Goal: Communication & Community: Share content

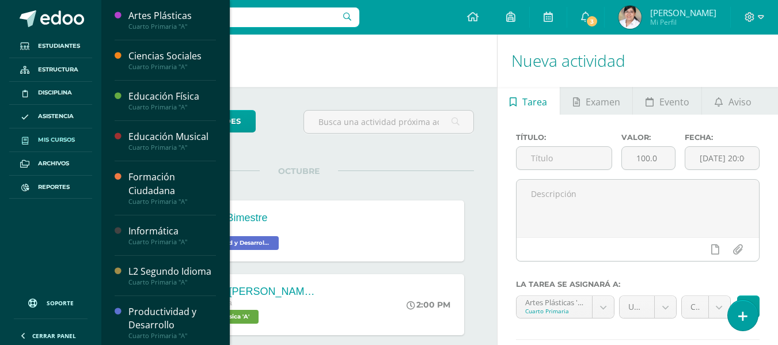
click at [51, 134] on link "Mis cursos" at bounding box center [50, 140] width 83 height 24
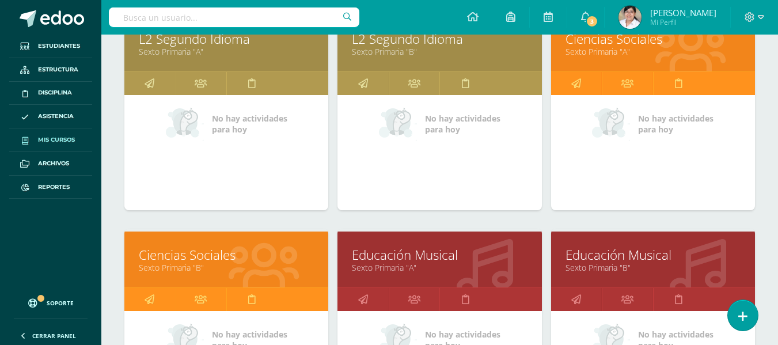
scroll to position [2503, 0]
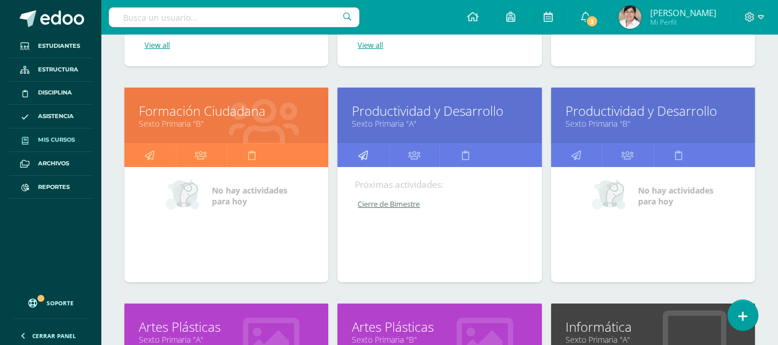
click at [379, 155] on link at bounding box center [362, 155] width 51 height 23
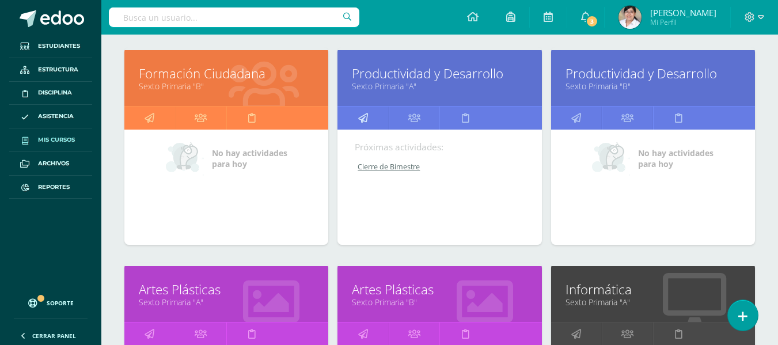
scroll to position [2561, 0]
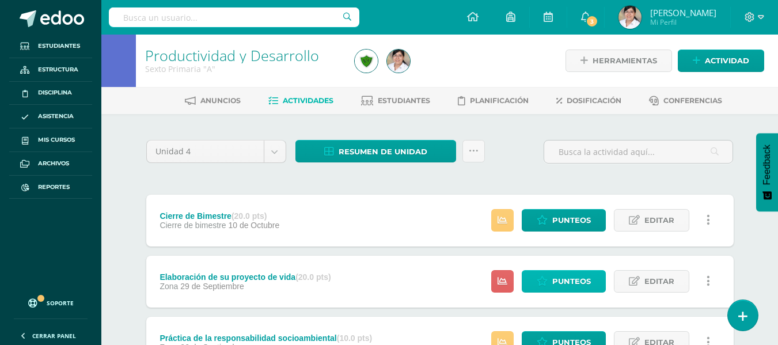
drag, startPoint x: 542, startPoint y: 291, endPoint x: 516, endPoint y: 305, distance: 30.1
click at [542, 291] on link "Punteos" at bounding box center [564, 281] width 84 height 22
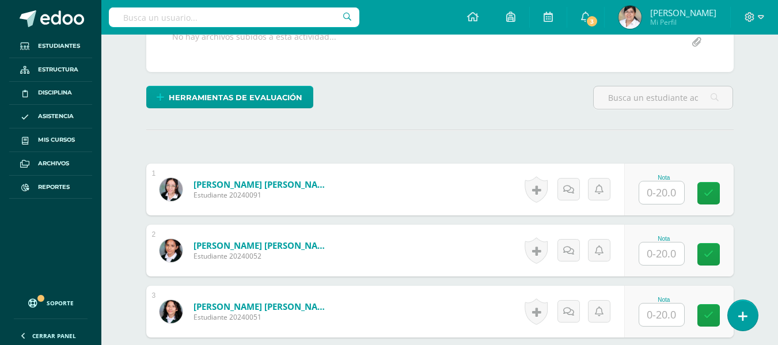
scroll to position [294, 0]
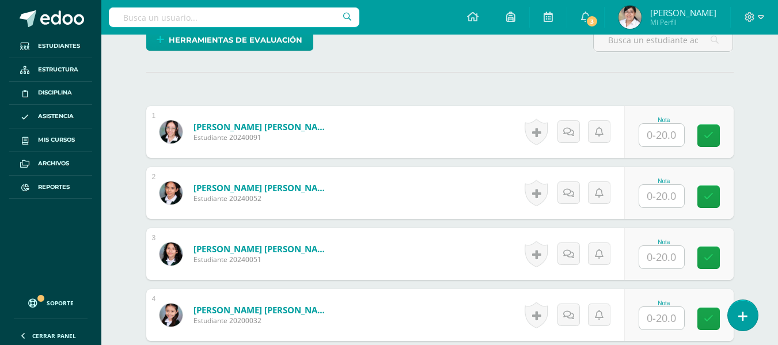
click at [663, 206] on input "text" at bounding box center [661, 196] width 45 height 22
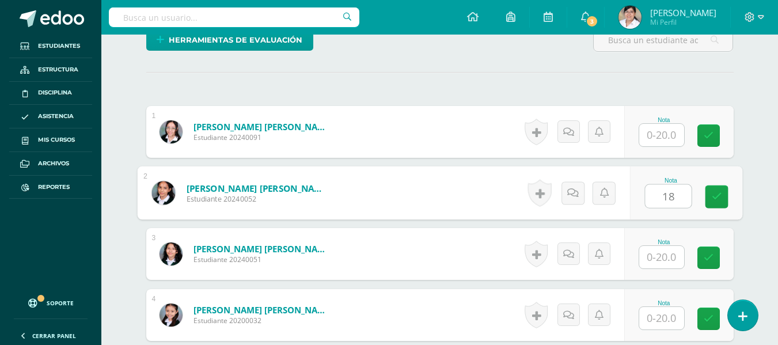
type input "18"
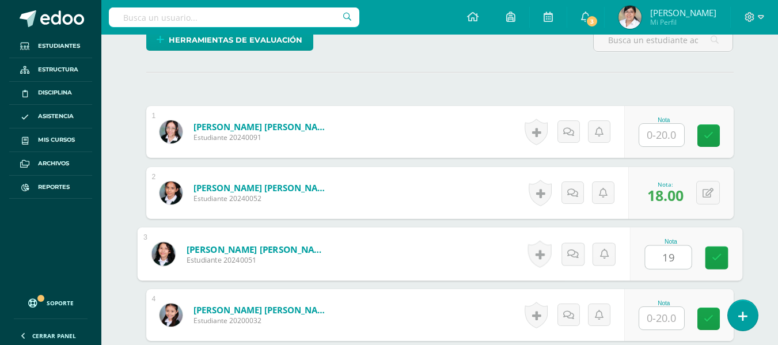
type input "19"
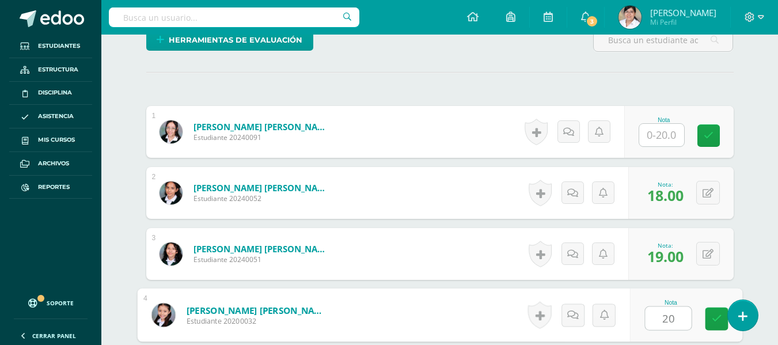
type input "20"
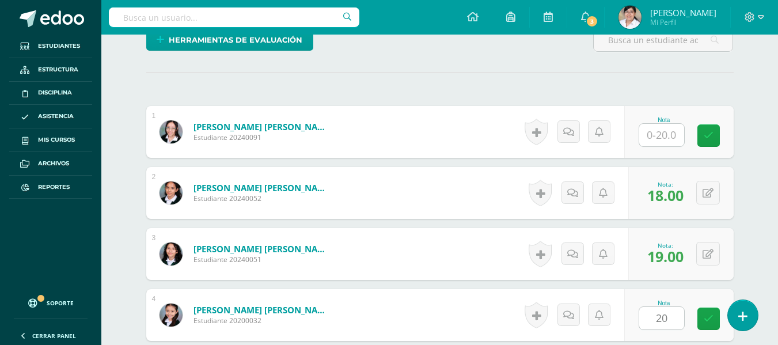
scroll to position [501, 0]
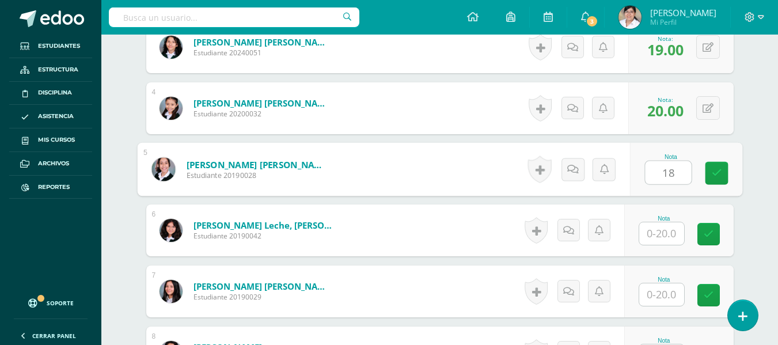
type input "18"
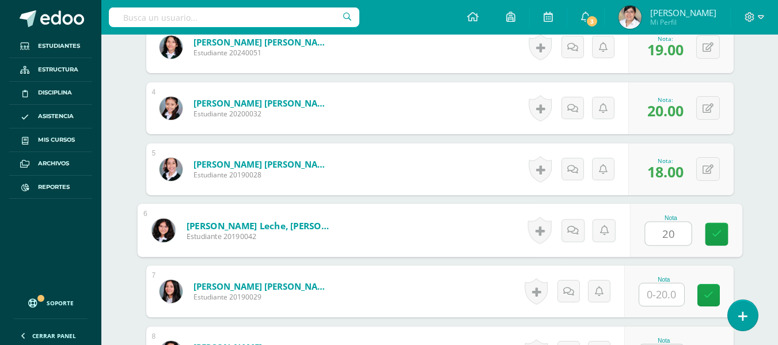
type input "20"
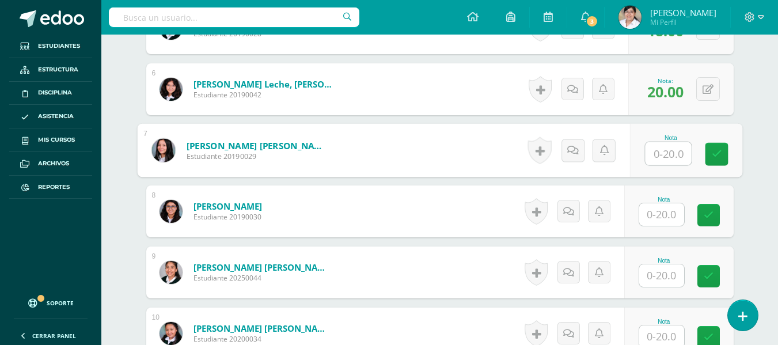
scroll to position [674, 0]
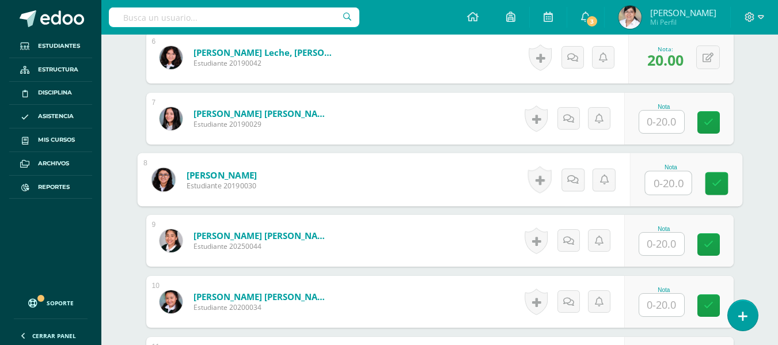
click at [662, 185] on input "text" at bounding box center [668, 183] width 46 height 23
type input "20"
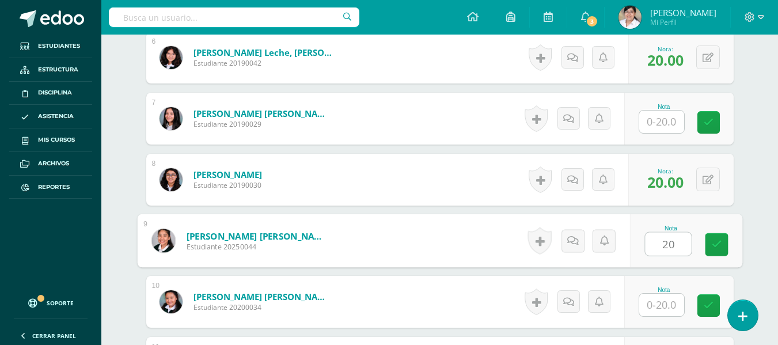
type input "20"
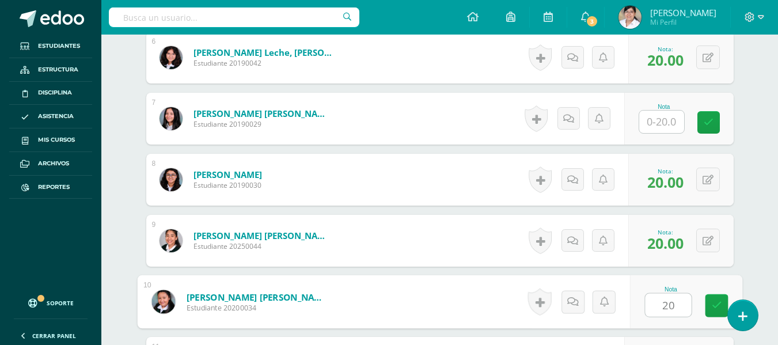
type input "20"
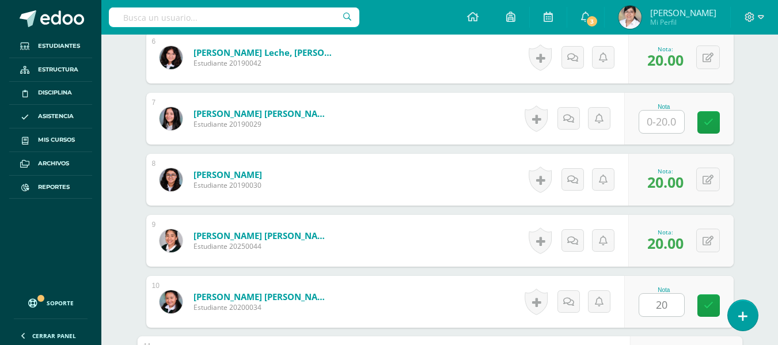
scroll to position [867, 0]
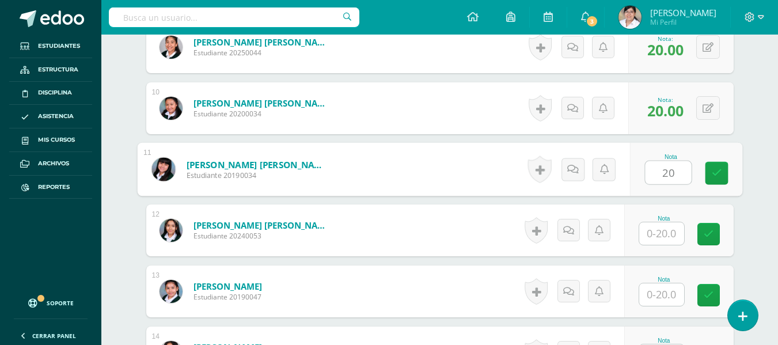
type input "20"
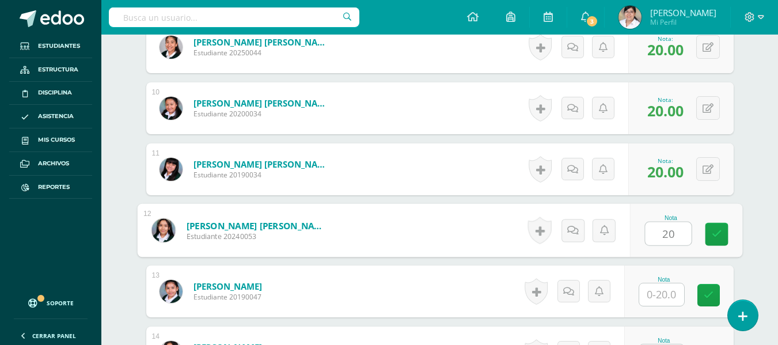
type input "20"
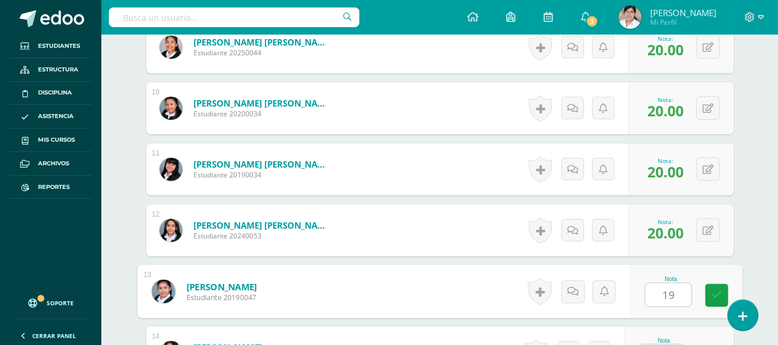
type input "19"
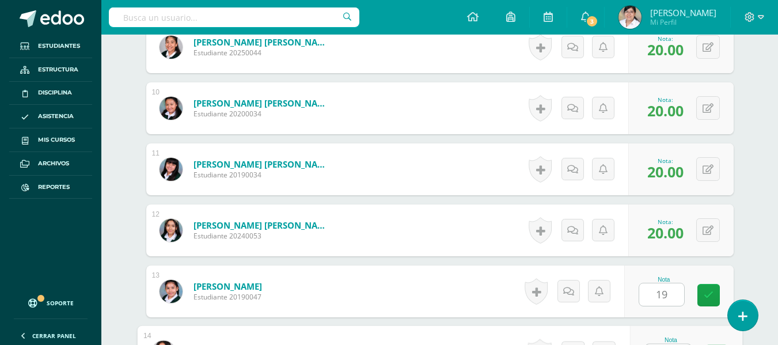
scroll to position [889, 0]
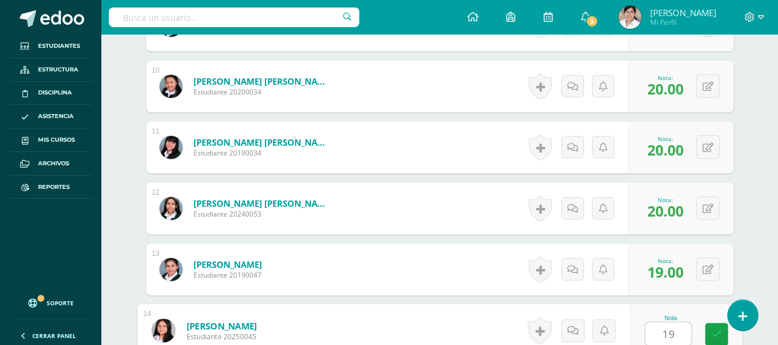
type input "19"
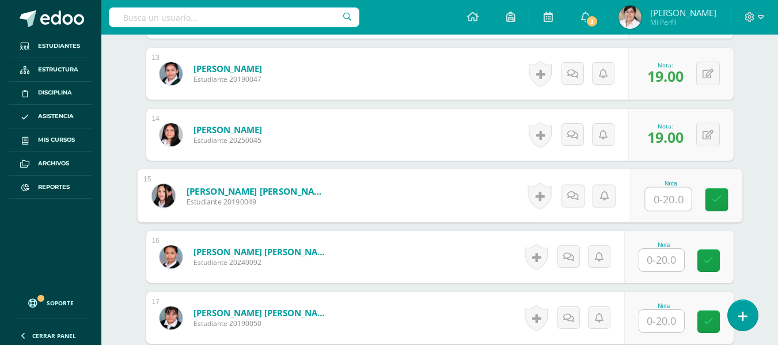
scroll to position [1094, 0]
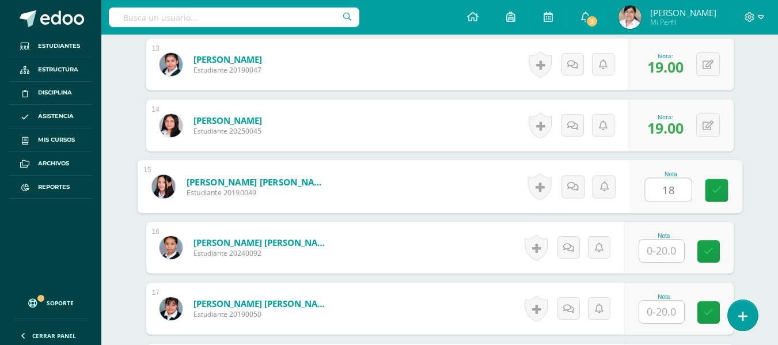
type input "18"
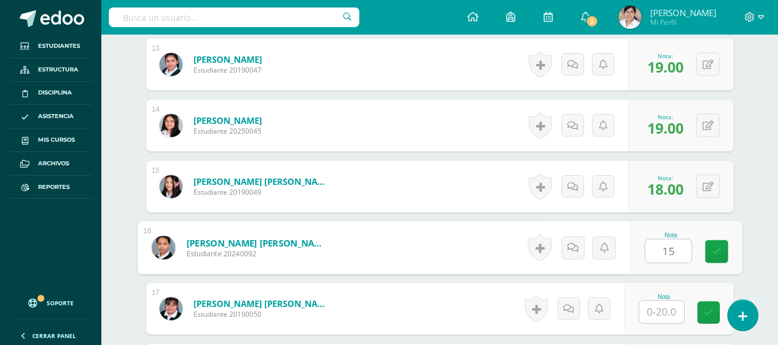
type input "15"
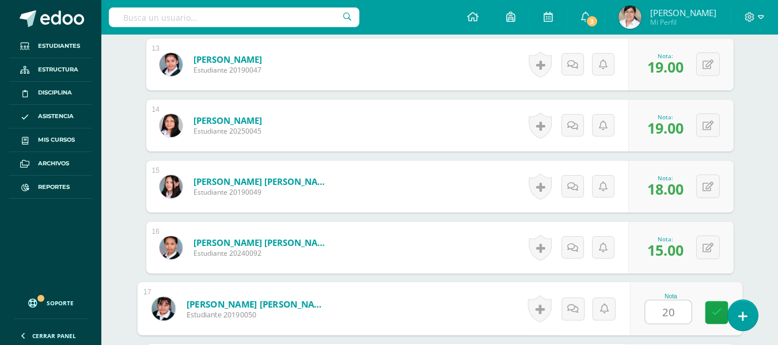
type input "20"
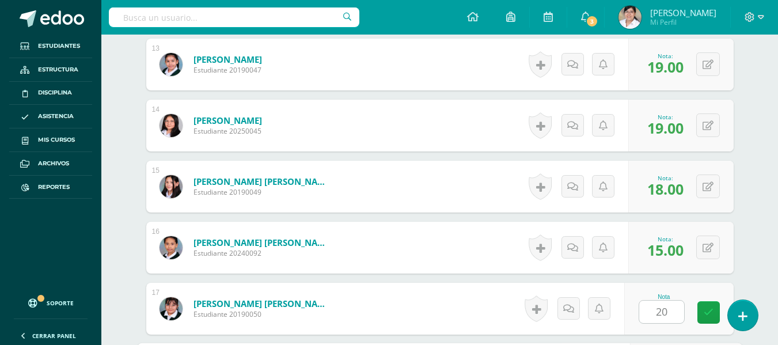
scroll to position [1294, 0]
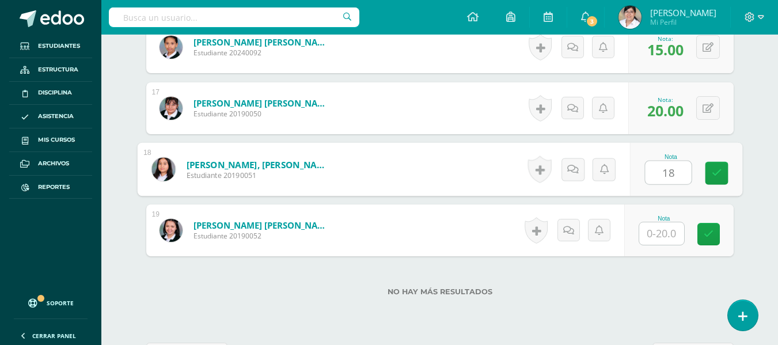
type input "18"
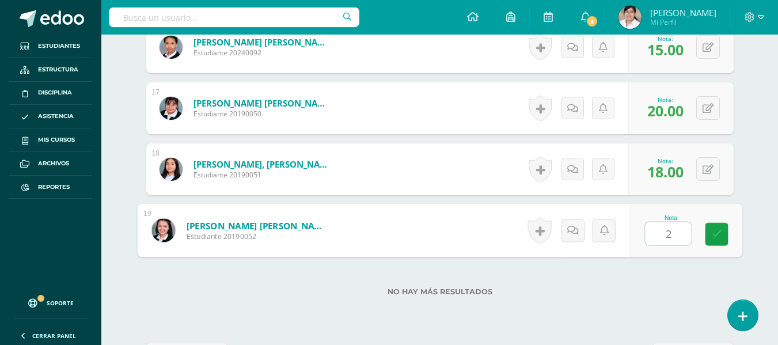
type input "20"
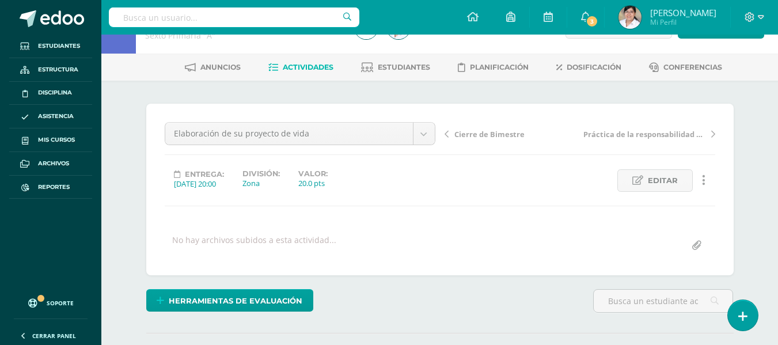
scroll to position [28, 0]
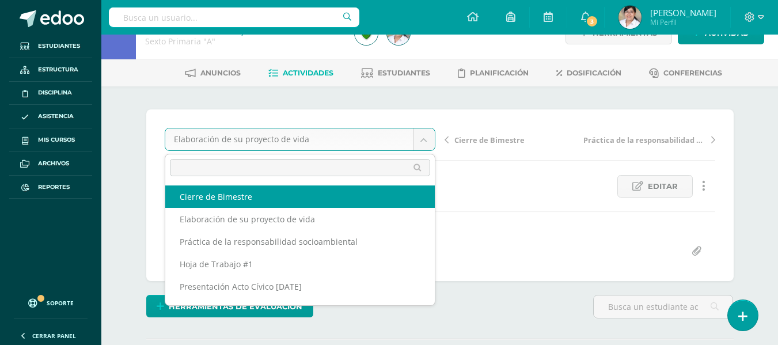
select select "/dashboard/teacher/grade-activity/106573/"
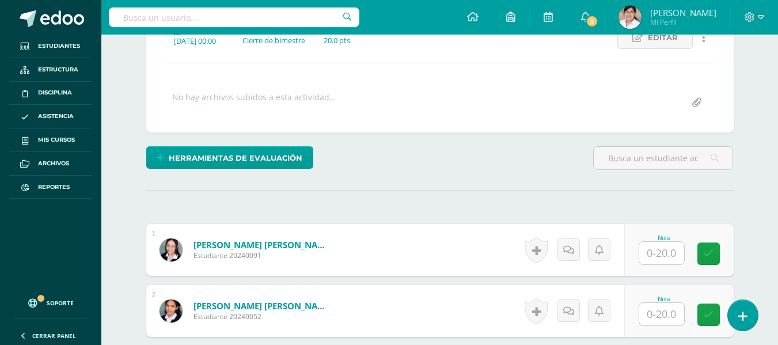
scroll to position [177, 0]
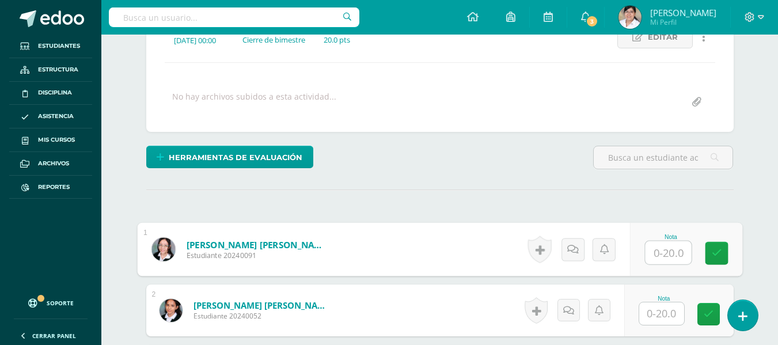
click at [666, 255] on input "text" at bounding box center [668, 252] width 46 height 23
type input "14"
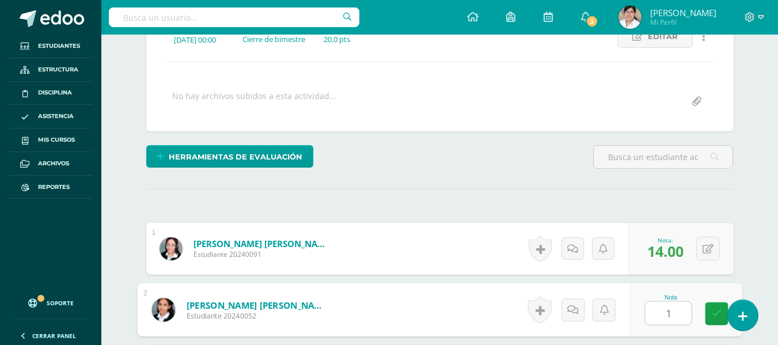
type input "17"
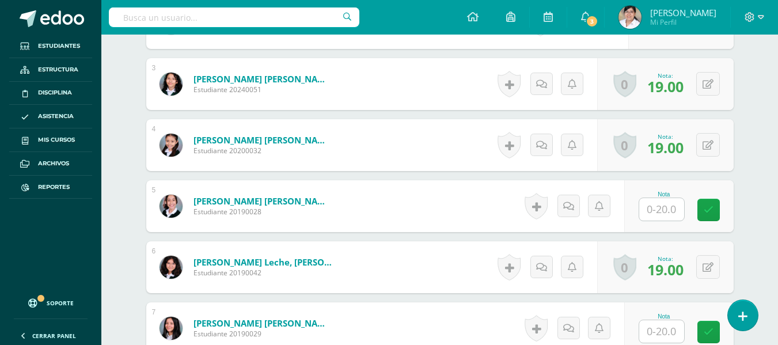
scroll to position [465, 0]
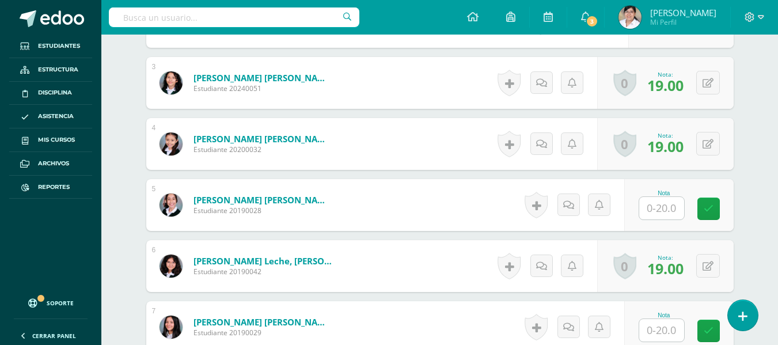
click at [663, 208] on input "text" at bounding box center [661, 208] width 45 height 22
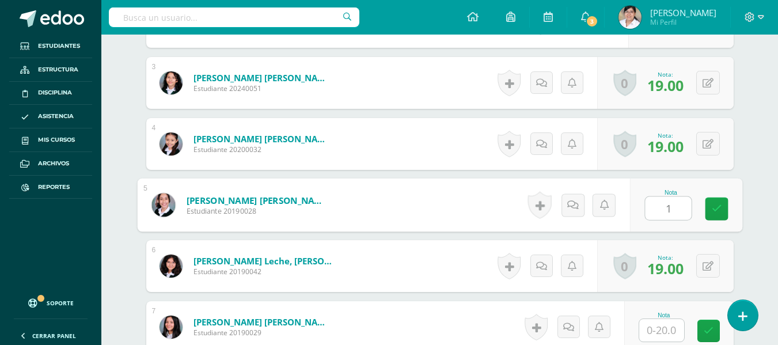
type input "19"
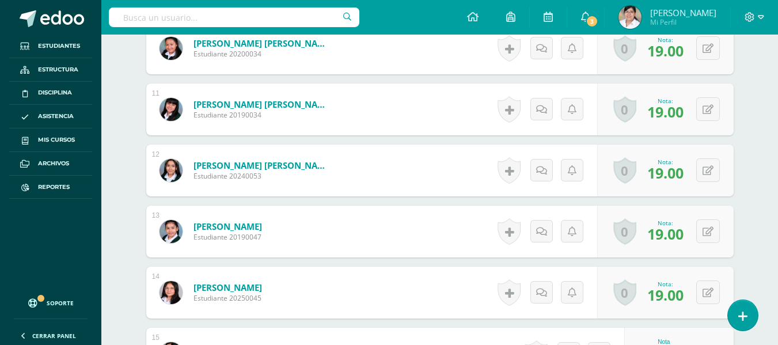
scroll to position [983, 0]
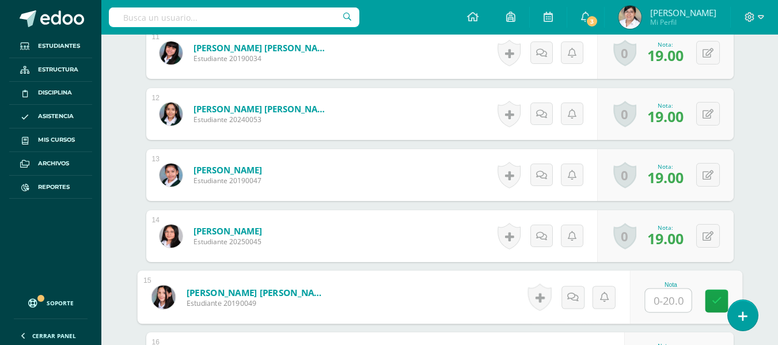
click at [667, 292] on input "text" at bounding box center [668, 300] width 46 height 23
type input "19"
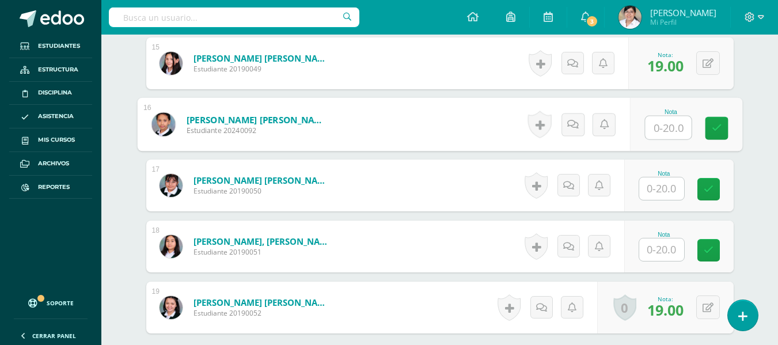
scroll to position [1230, 0]
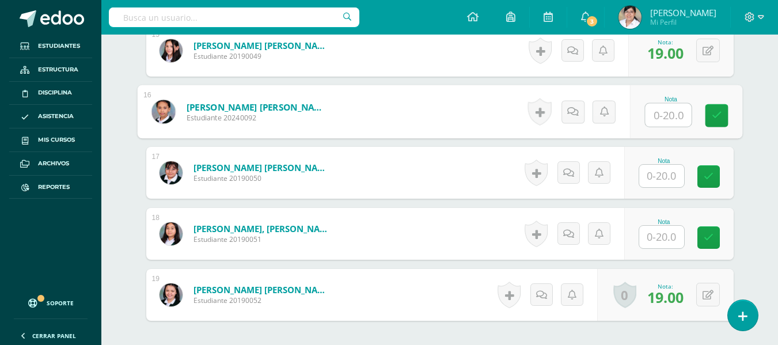
click at [666, 171] on input "text" at bounding box center [661, 176] width 45 height 22
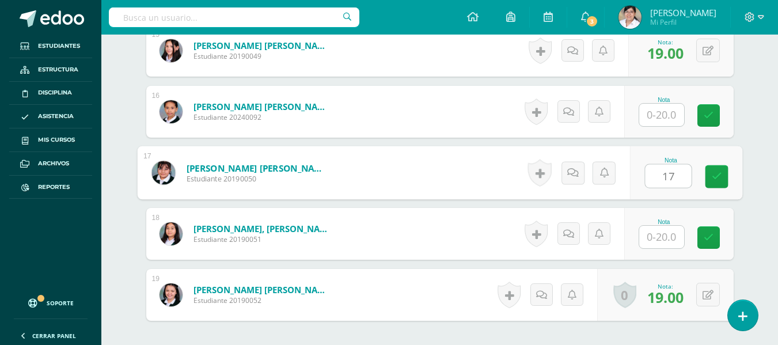
type input "17"
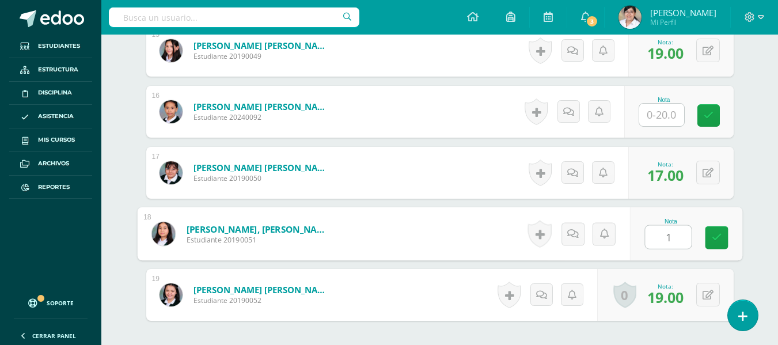
type input "19"
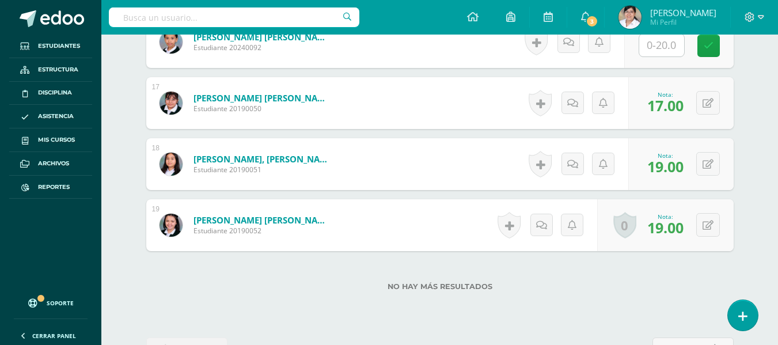
scroll to position [1280, 0]
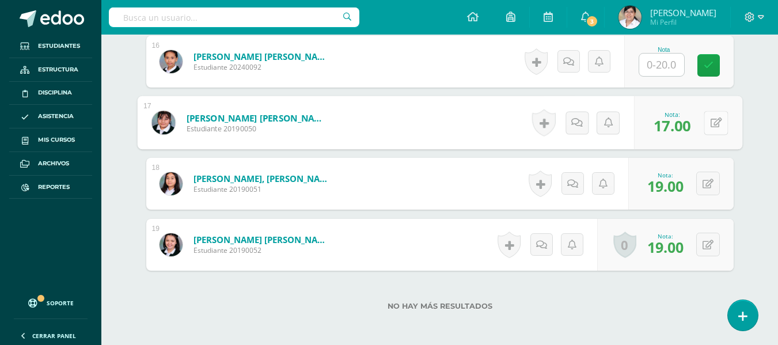
click at [706, 128] on button at bounding box center [716, 123] width 24 height 24
click at [634, 125] on input "17.00" at bounding box center [637, 126] width 46 height 23
type input "19.00"
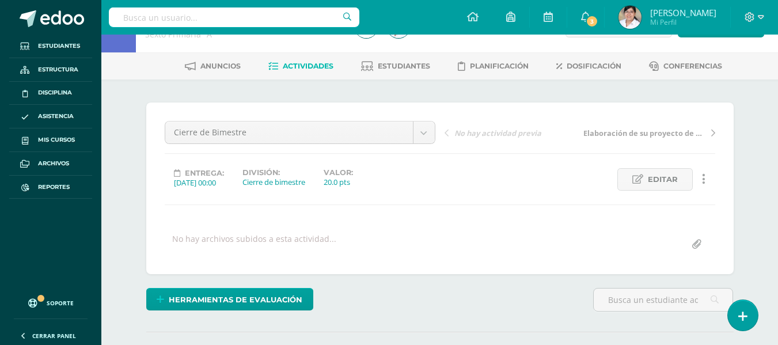
scroll to position [0, 0]
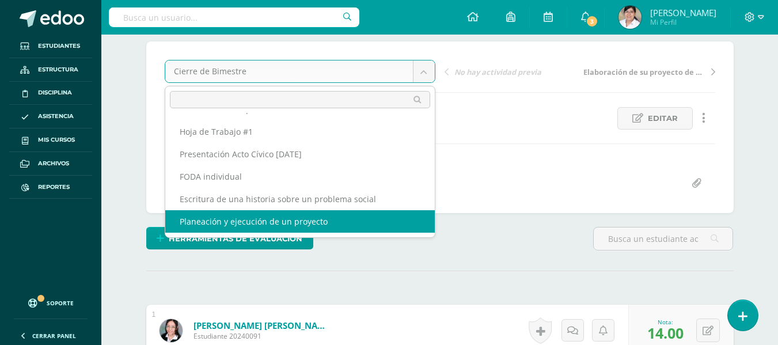
scroll to position [115, 0]
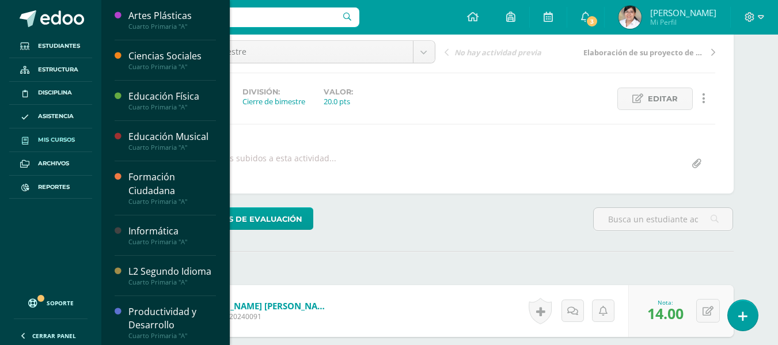
click at [51, 130] on link "Mis cursos" at bounding box center [50, 140] width 83 height 24
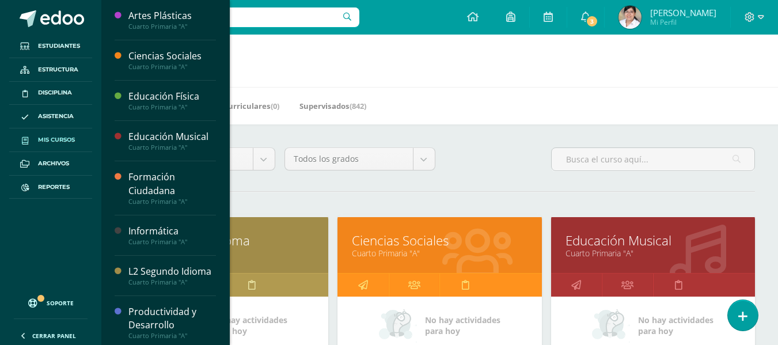
click at [573, 76] on h1 "Mis cursos" at bounding box center [439, 61] width 649 height 52
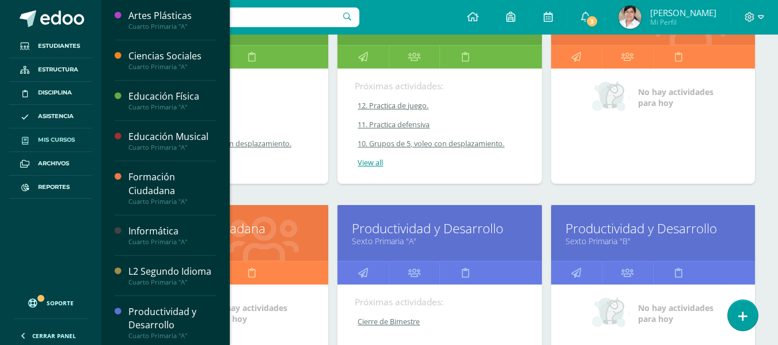
scroll to position [2344, 0]
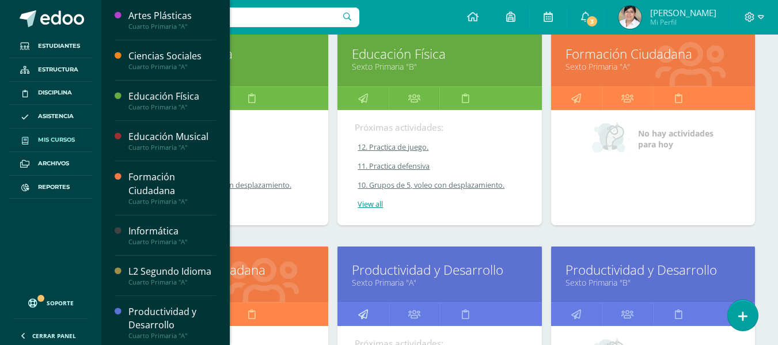
click at [359, 308] on icon at bounding box center [363, 314] width 10 height 22
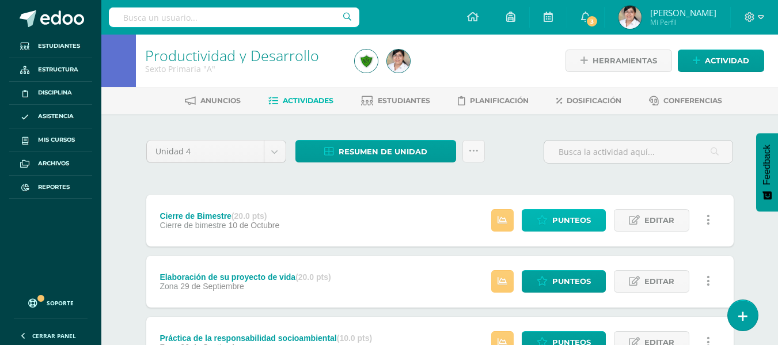
click at [581, 225] on span "Punteos" at bounding box center [571, 220] width 39 height 21
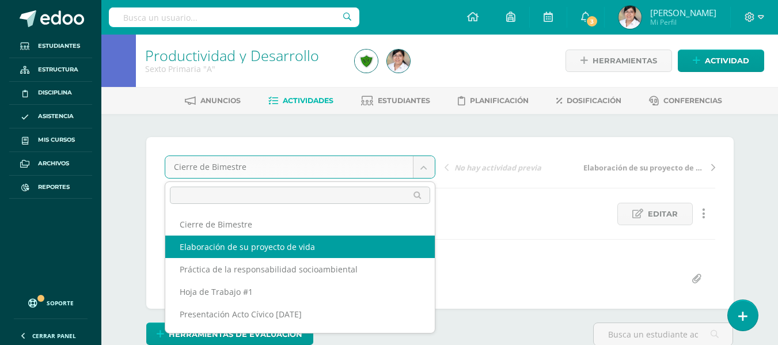
select select "/dashboard/teacher/grade-activity/106572/"
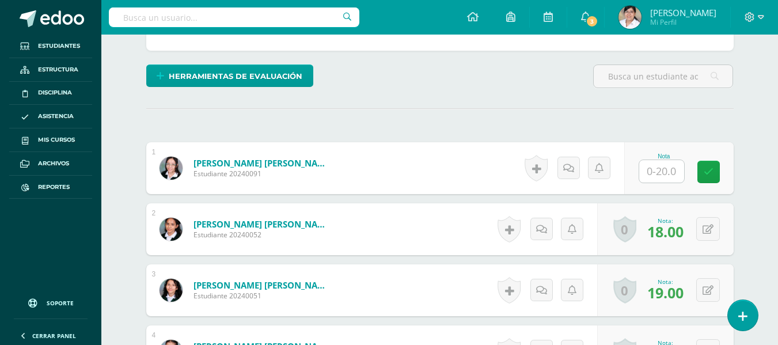
scroll to position [291, 0]
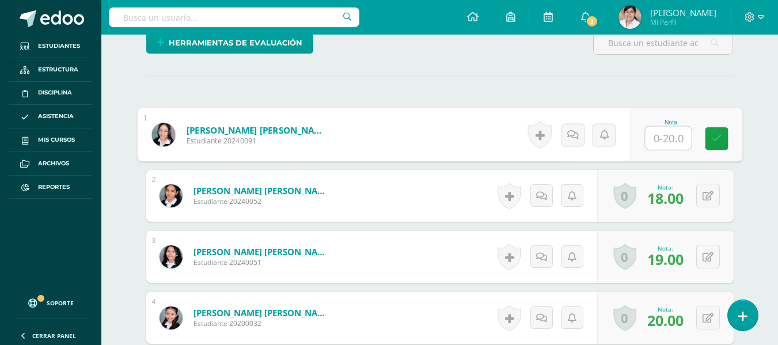
click at [676, 133] on input "text" at bounding box center [668, 138] width 46 height 23
type input "15"
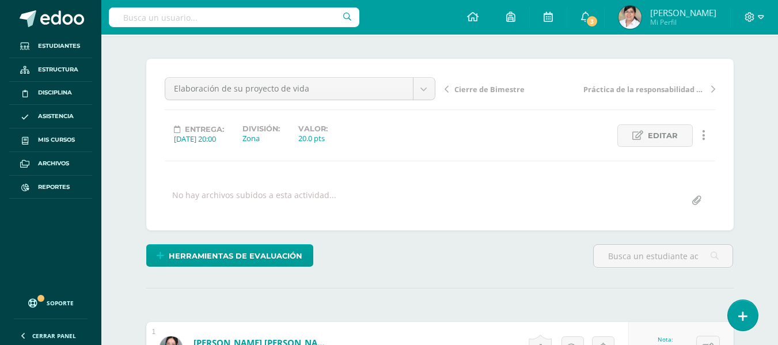
scroll to position [0, 0]
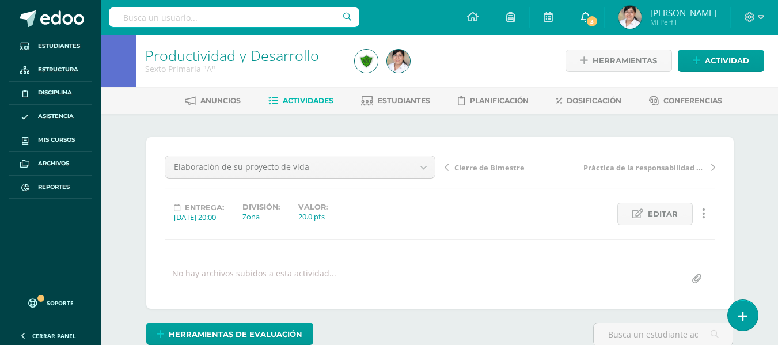
click at [604, 18] on link "3" at bounding box center [585, 17] width 37 height 35
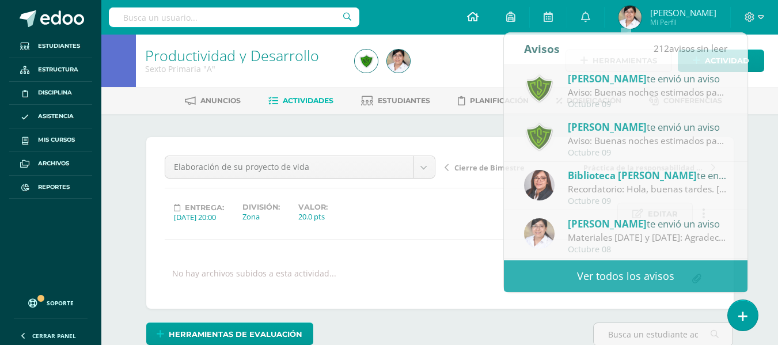
click at [492, 26] on link at bounding box center [472, 17] width 39 height 35
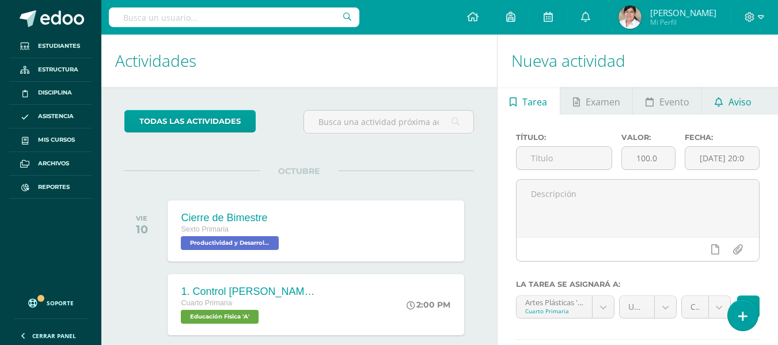
click at [730, 103] on span "Aviso" at bounding box center [739, 102] width 23 height 28
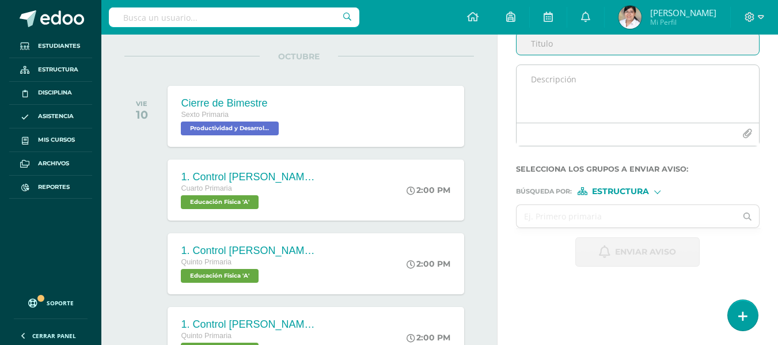
type input "H"
type input "Pendiente hoja de Actitudes"
click at [573, 85] on textarea at bounding box center [637, 94] width 242 height 58
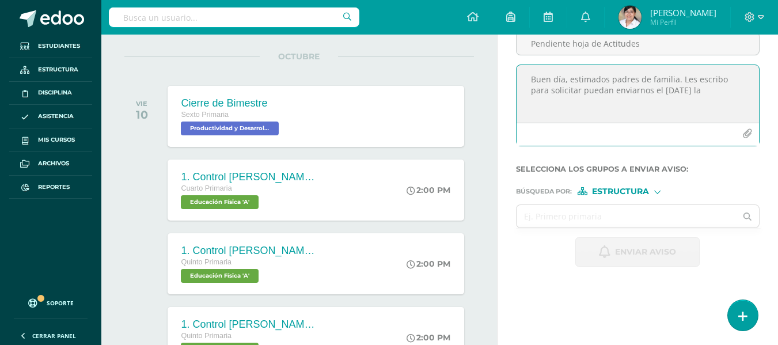
click at [729, 87] on textarea "Buen día, estimados padres de familia. Les escribo para solicitar puedan enviar…" at bounding box center [637, 94] width 242 height 58
type textarea "Buen día, estimados padres de familia. Les escribo para solicitar puedan enviar…"
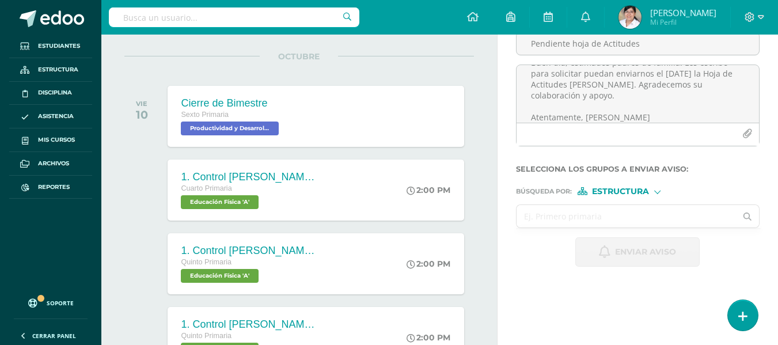
click at [622, 209] on input "text" at bounding box center [626, 216] width 220 height 22
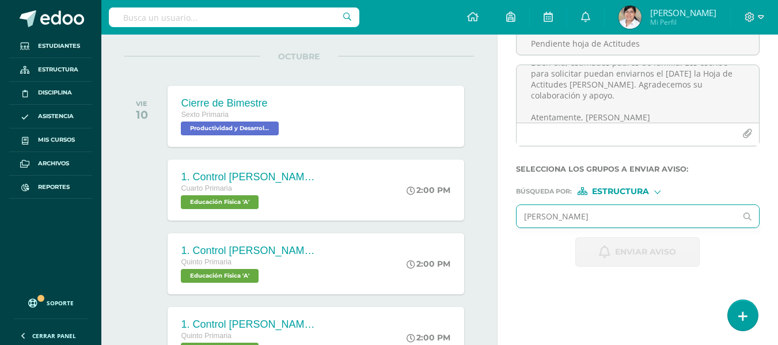
type input "hanne"
click at [622, 191] on span "Estructura" at bounding box center [620, 191] width 57 height 6
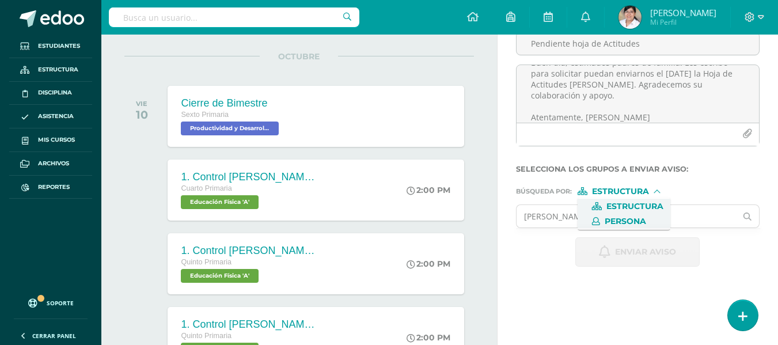
click at [616, 220] on span "Persona" at bounding box center [625, 221] width 41 height 6
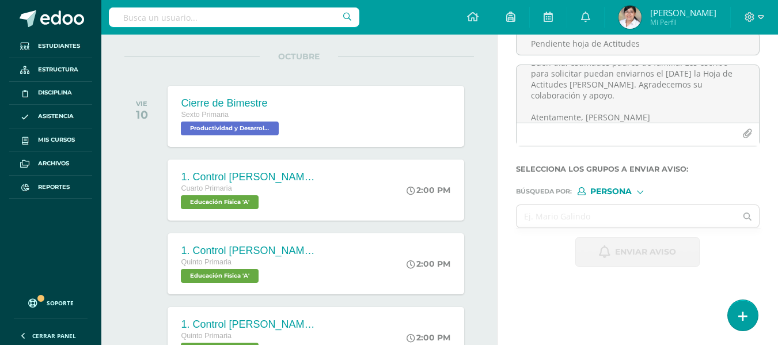
click at [614, 220] on input "text" at bounding box center [626, 216] width 220 height 22
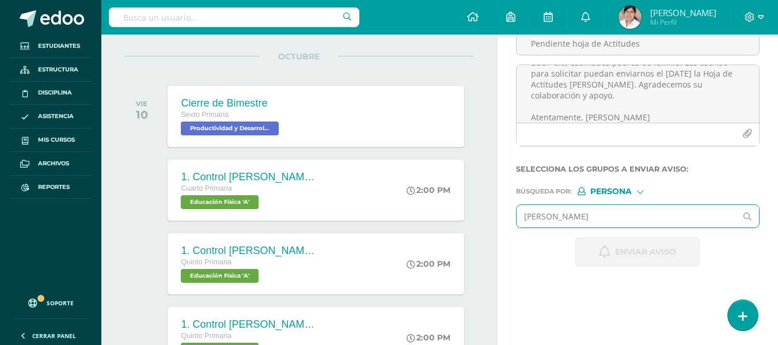
type input "hanne"
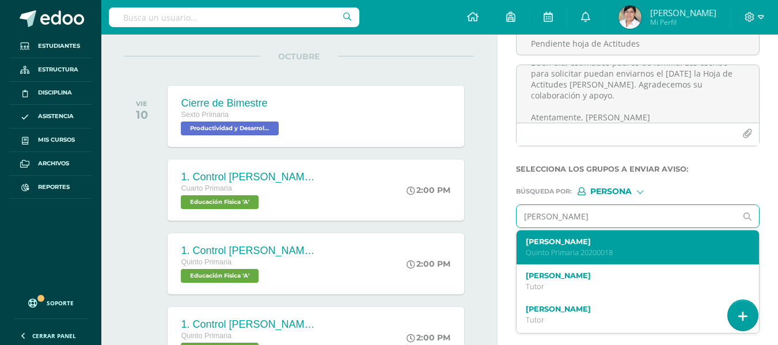
click at [625, 246] on div "Hanneh Kirsten Sarg Massis Quinto Primaria 20200018" at bounding box center [633, 247] width 215 height 20
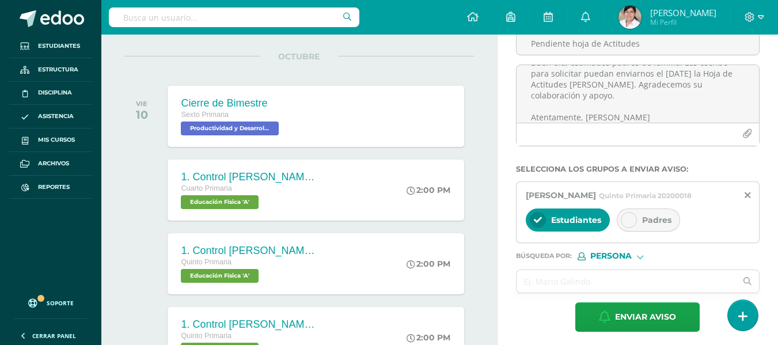
click at [639, 229] on div "Padres" at bounding box center [648, 219] width 63 height 23
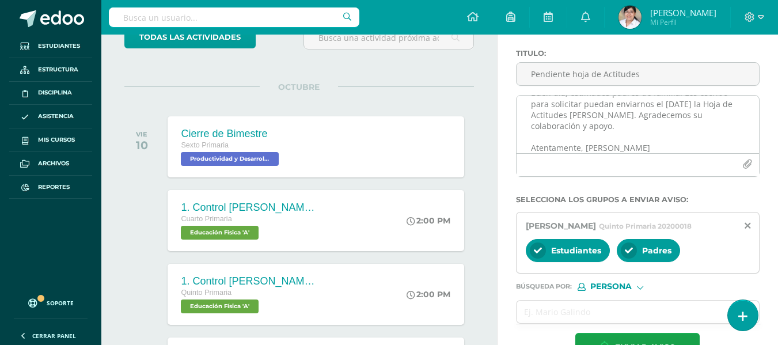
scroll to position [0, 0]
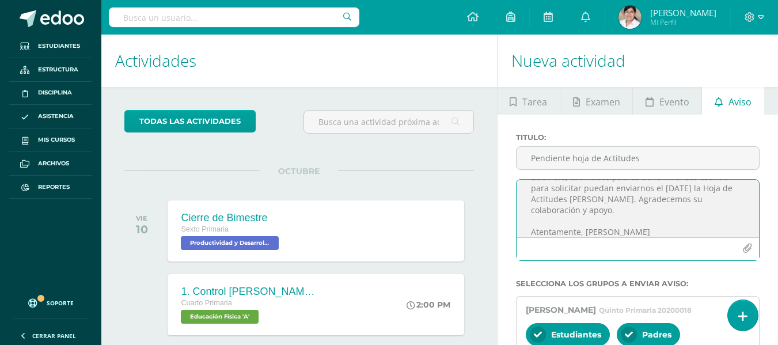
drag, startPoint x: 645, startPoint y: 236, endPoint x: 477, endPoint y: 169, distance: 181.1
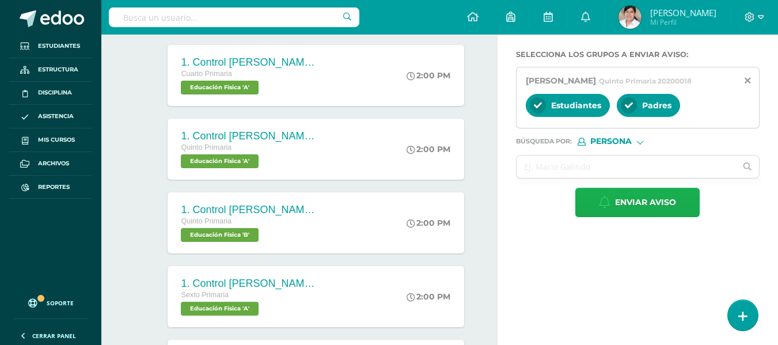
scroll to position [230, 0]
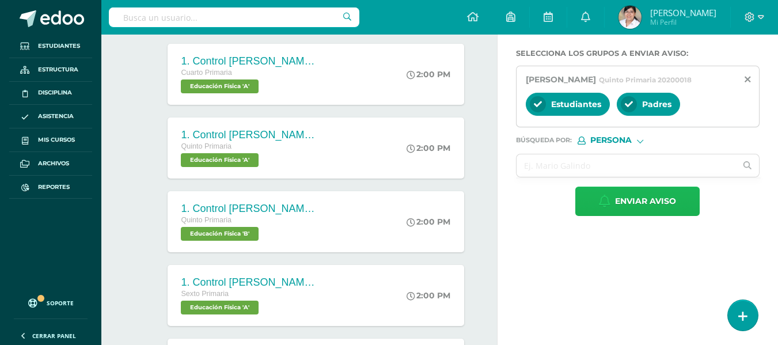
click at [644, 215] on span "Enviar aviso" at bounding box center [645, 201] width 61 height 28
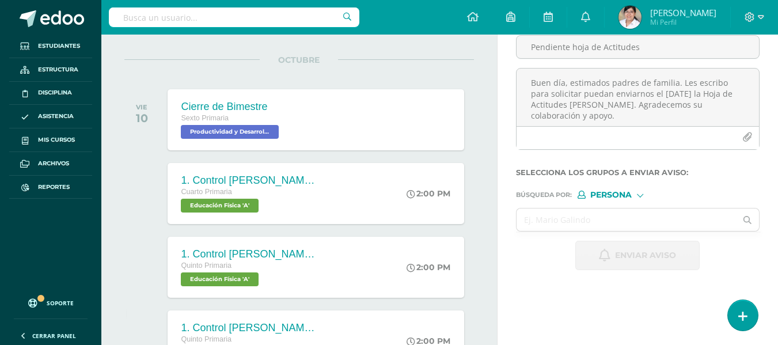
scroll to position [0, 0]
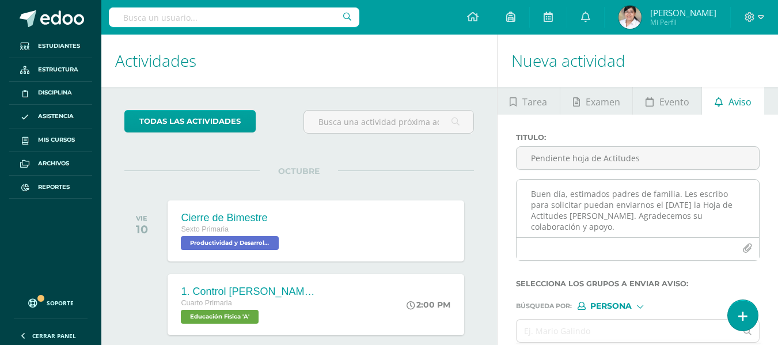
click at [628, 221] on textarea "Buen día, estimados padres de familia. Les escribo para solicitar puedan enviar…" at bounding box center [637, 209] width 242 height 58
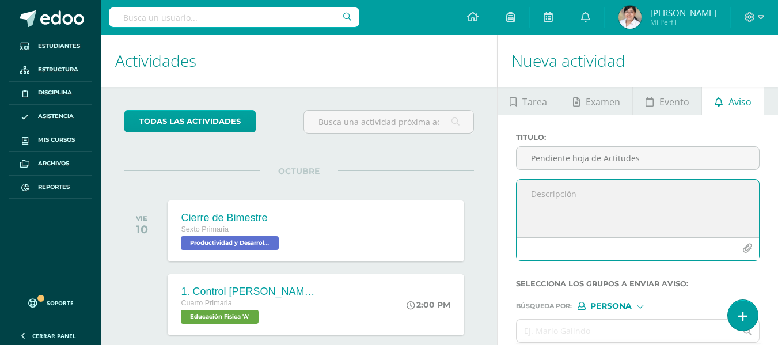
paste textarea "Buen día, estimados padres de familia. Les escribo para solicitar puedan enviar…"
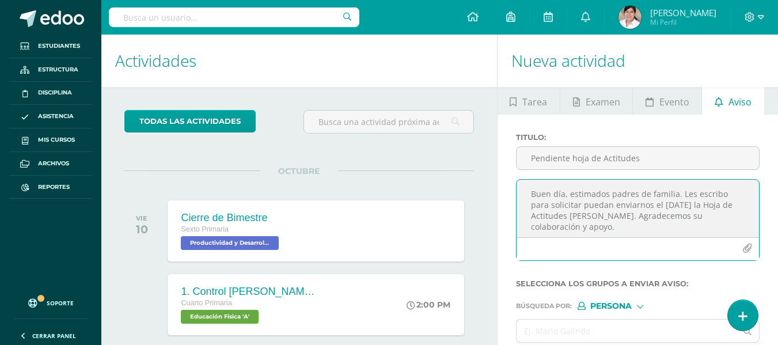
scroll to position [17, 0]
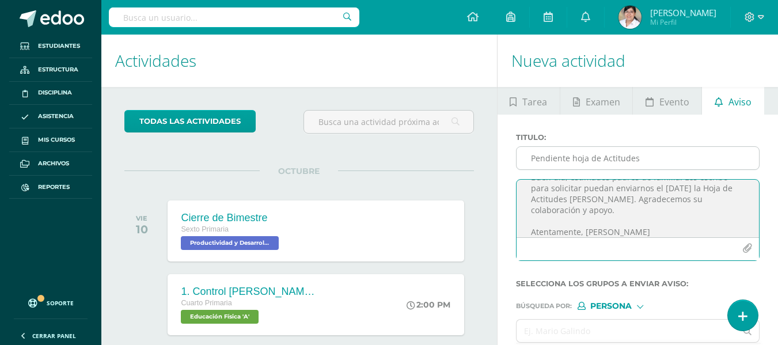
type textarea "Buen día, estimados padres de familia. Les escribo para solicitar puedan enviar…"
click at [587, 166] on input "Pendiente hoja de Actitudes" at bounding box center [637, 158] width 242 height 22
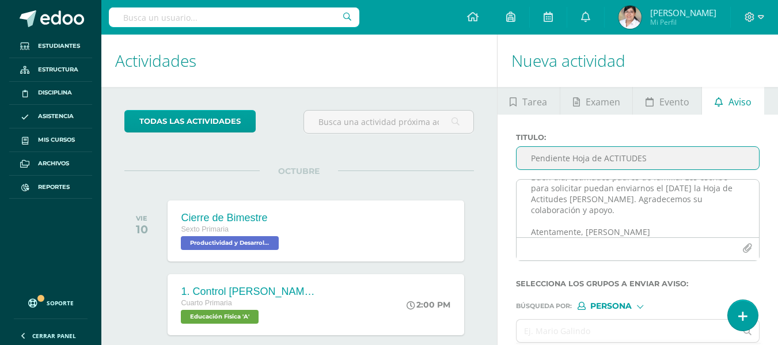
type input "Pendiente Hoja de ACTITUDES"
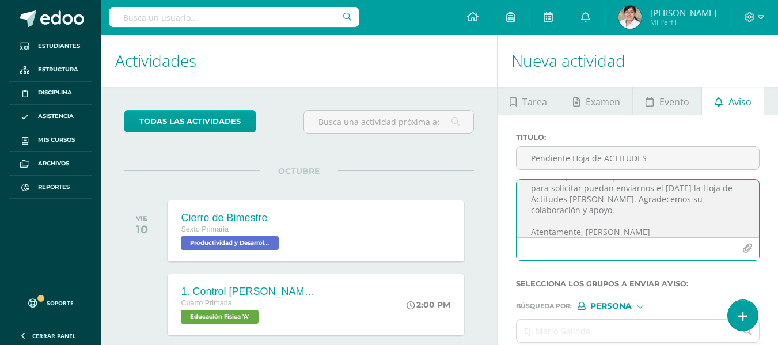
click at [649, 199] on textarea "Buen día, estimados padres de familia. Les escribo para solicitar puedan enviar…" at bounding box center [637, 209] width 242 height 58
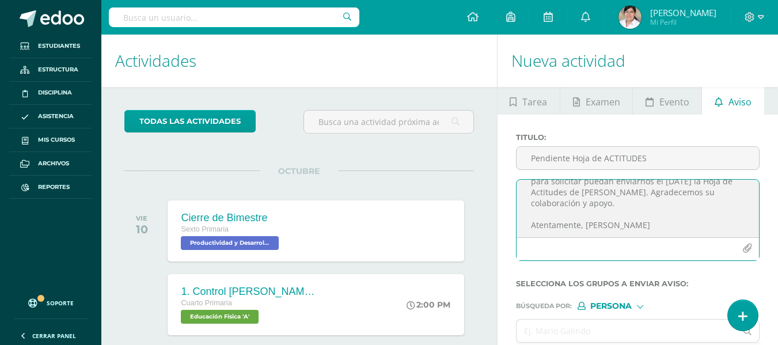
scroll to position [25, 0]
type textarea "Buen día, estimados padres de familia. Les escribo para solicitar puedan enviar…"
click at [596, 330] on input "text" at bounding box center [626, 331] width 220 height 22
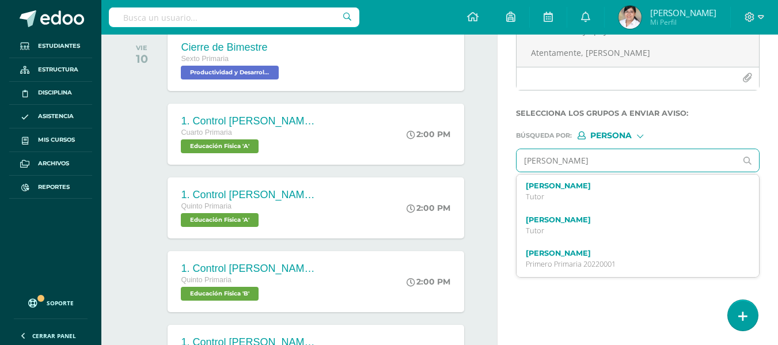
scroll to position [173, 0]
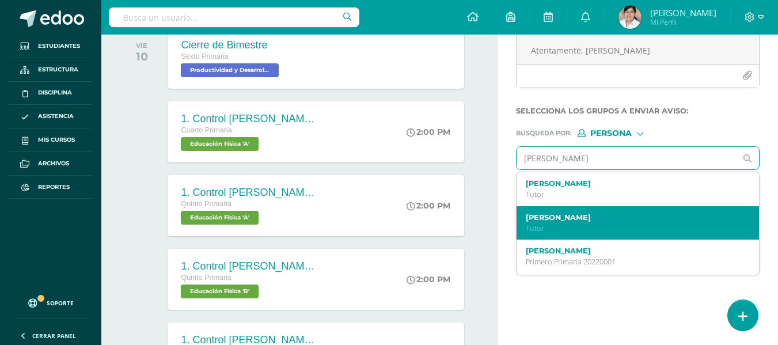
type input "emily"
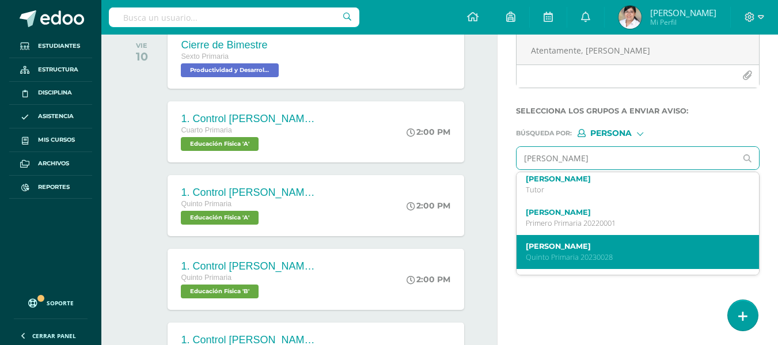
scroll to position [58, 0]
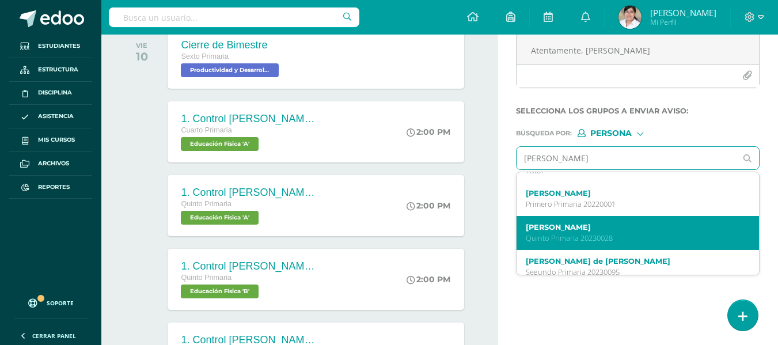
click at [610, 224] on label "Emily Mariana Ortiz Mérida" at bounding box center [633, 227] width 215 height 9
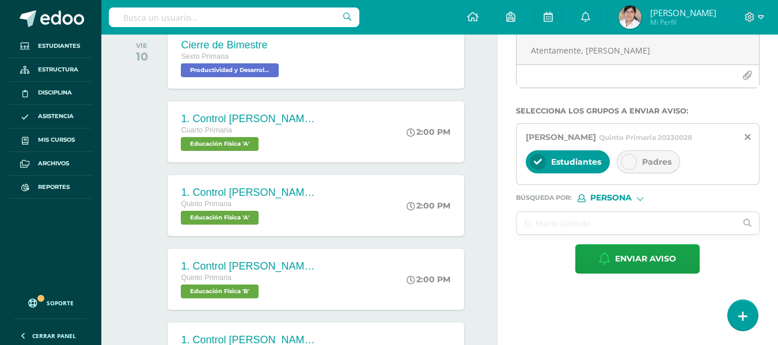
click at [632, 165] on icon at bounding box center [629, 162] width 8 height 8
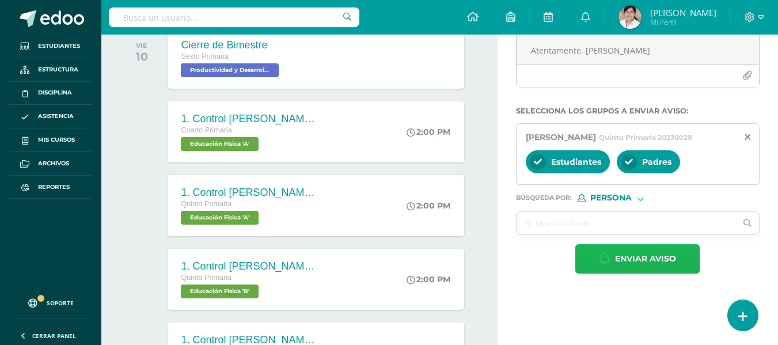
click at [629, 257] on span "Enviar aviso" at bounding box center [645, 259] width 61 height 28
